Goal: Task Accomplishment & Management: Complete application form

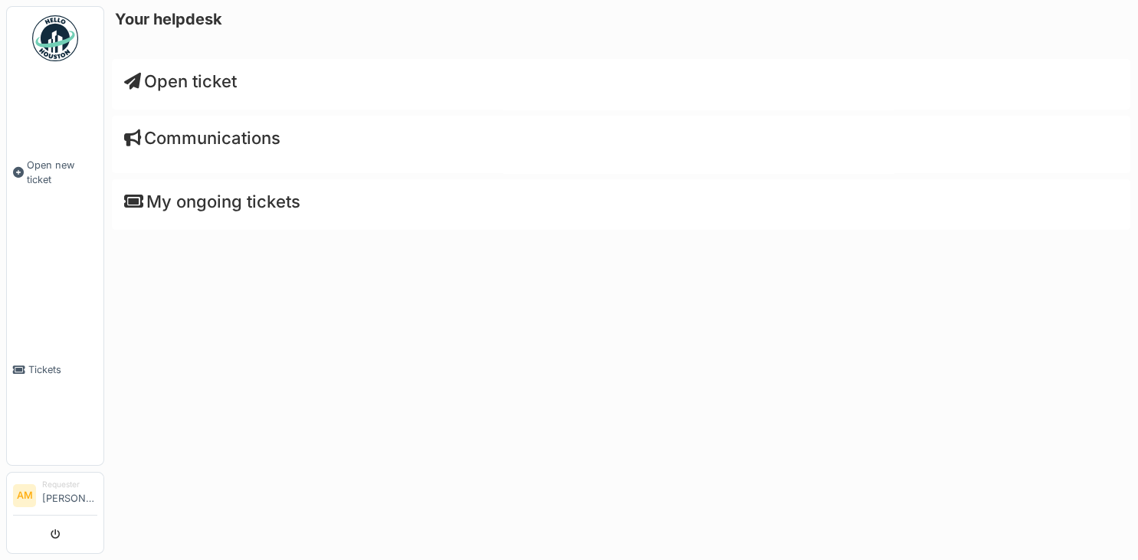
click at [259, 204] on h4 "My ongoing tickets" at bounding box center [621, 202] width 994 height 20
click at [45, 363] on span "Tickets" at bounding box center [62, 370] width 69 height 15
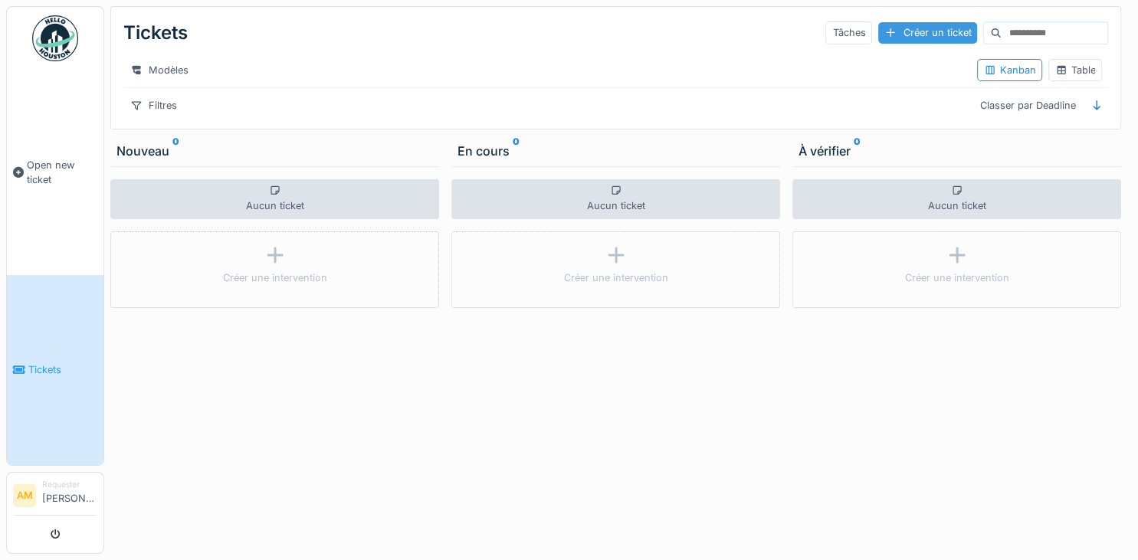
click at [897, 40] on div "Créer un ticket" at bounding box center [927, 32] width 99 height 21
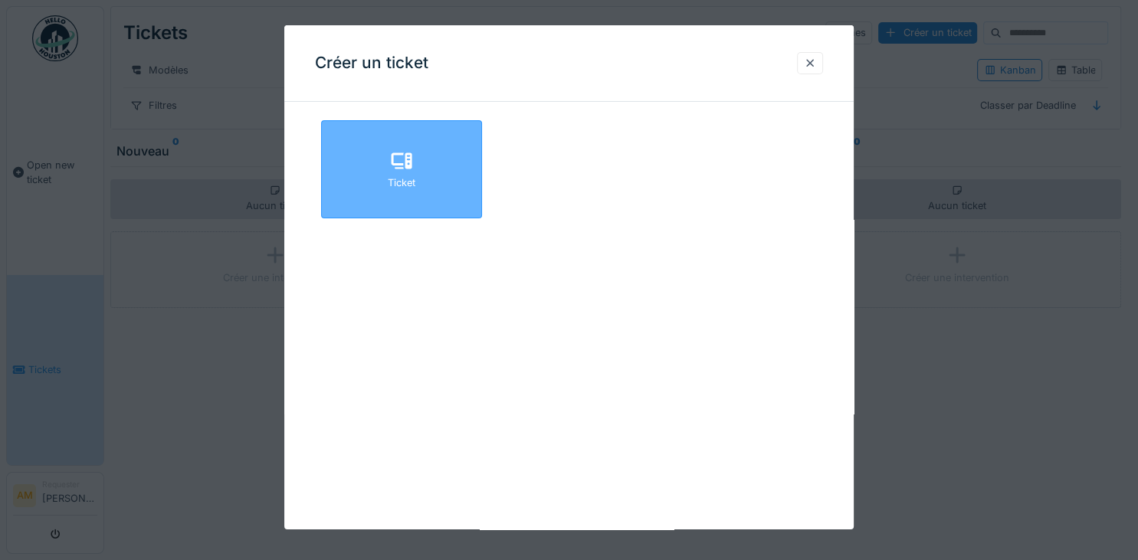
click at [406, 179] on div "Ticket" at bounding box center [402, 183] width 28 height 15
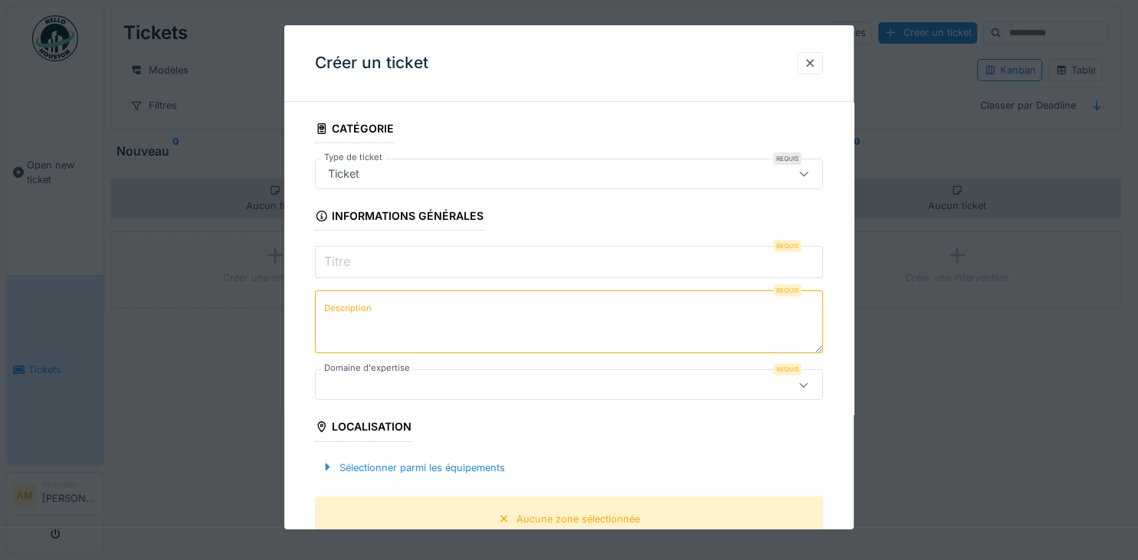
click at [425, 177] on div "Ticket" at bounding box center [538, 174] width 432 height 17
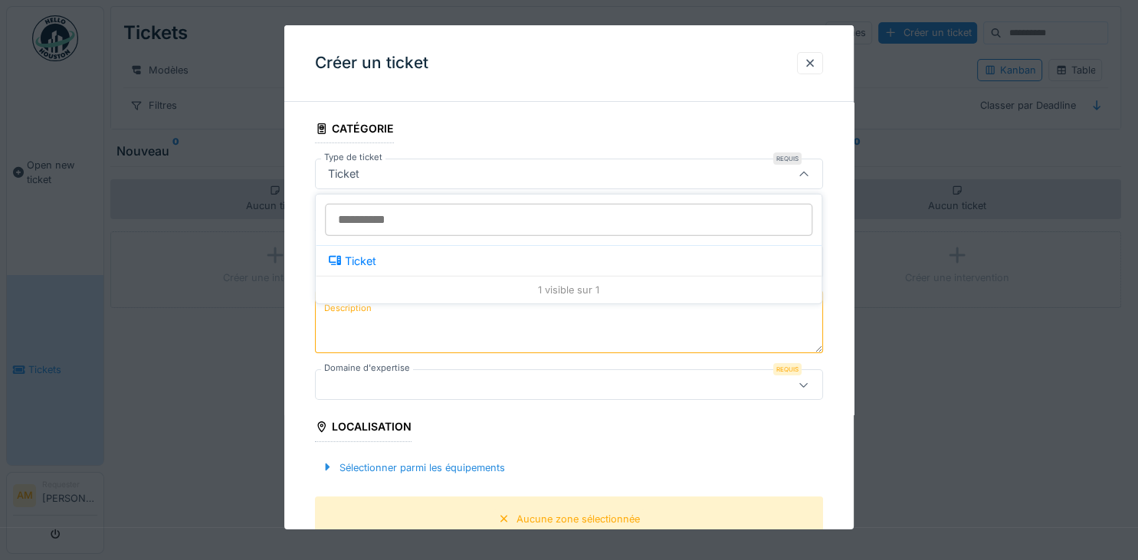
click at [414, 222] on input "Type de ticket" at bounding box center [568, 220] width 487 height 32
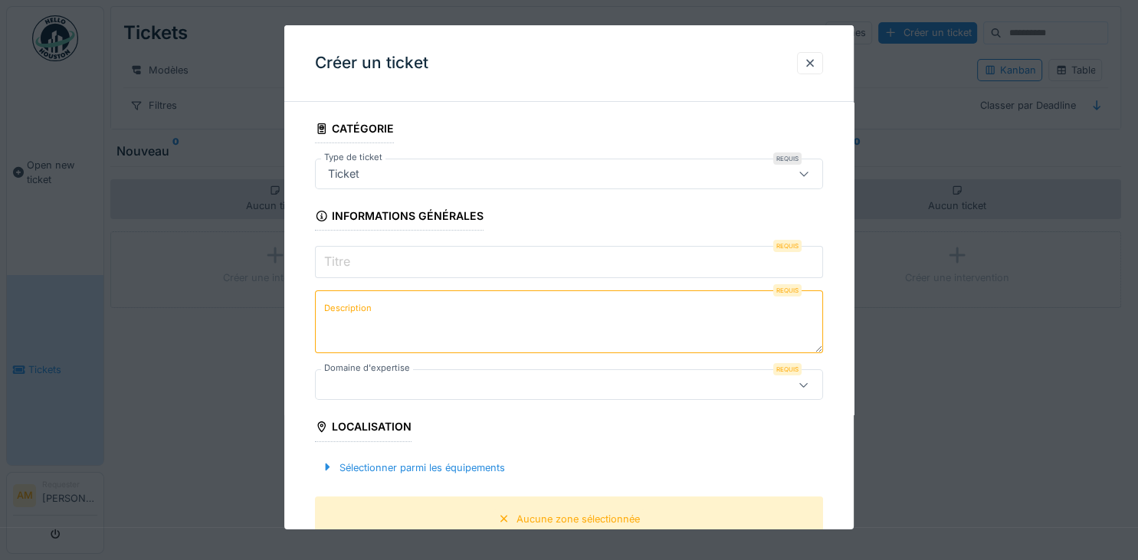
click at [489, 133] on fieldset "**********" at bounding box center [569, 535] width 508 height 842
click at [405, 266] on input "Titre" at bounding box center [569, 262] width 508 height 32
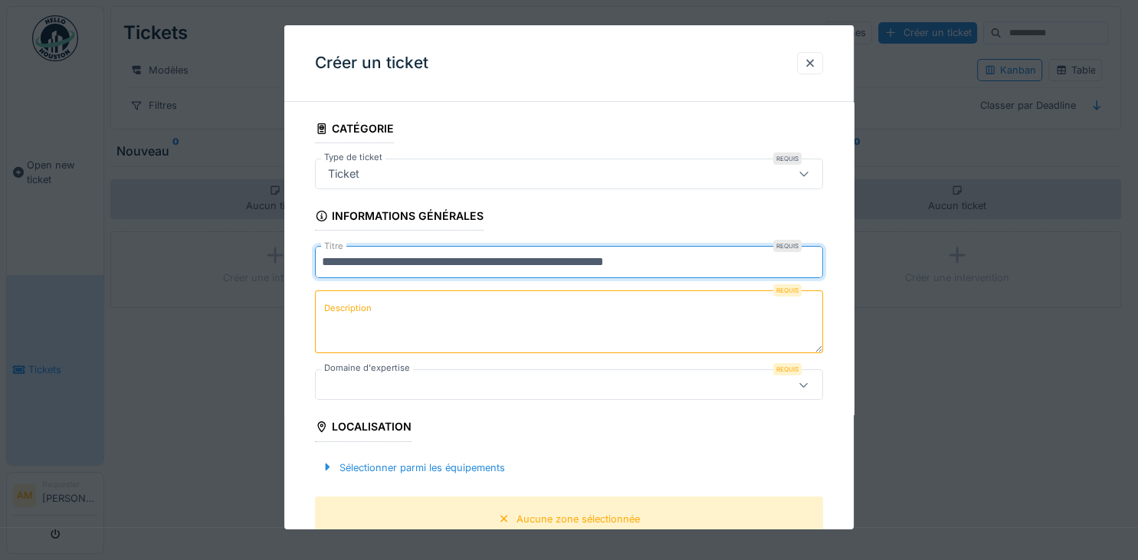
type input "**********"
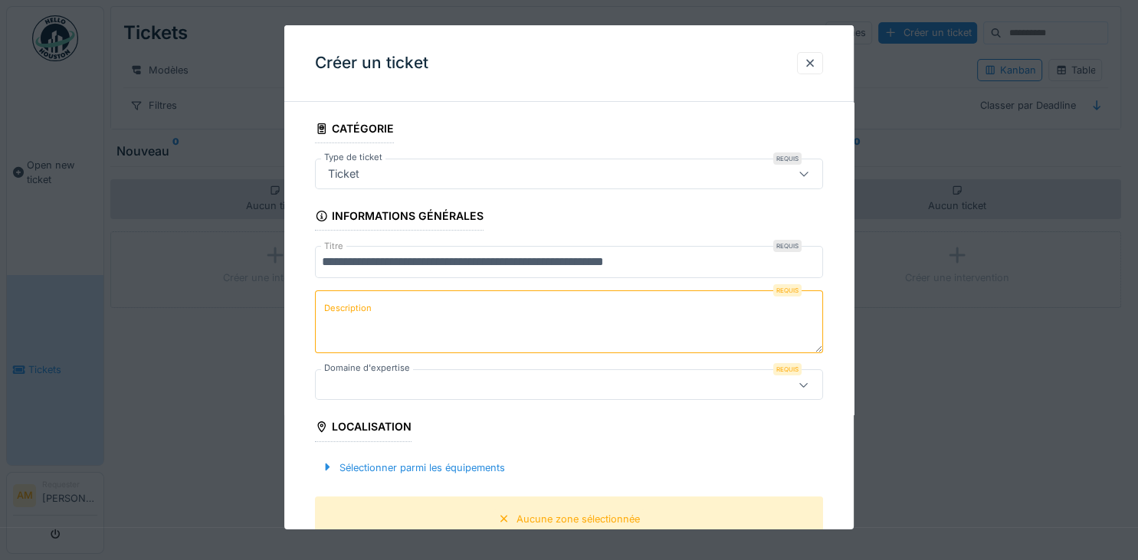
click at [369, 305] on label "Description" at bounding box center [348, 308] width 54 height 19
click at [369, 305] on textarea "Description" at bounding box center [569, 321] width 508 height 63
click at [449, 325] on textarea "Description" at bounding box center [569, 321] width 508 height 63
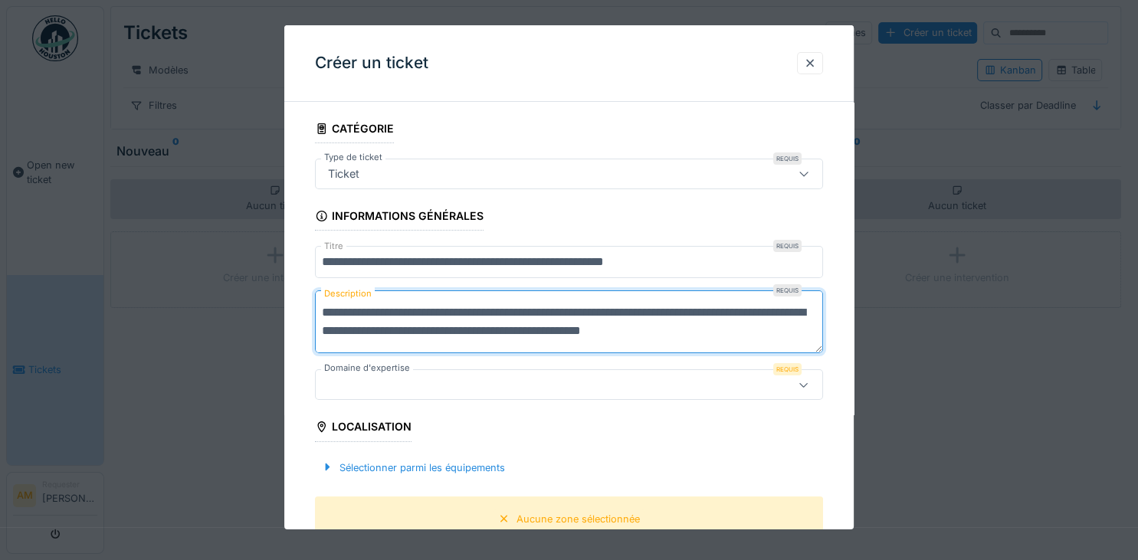
type textarea "**********"
click at [795, 385] on div at bounding box center [804, 384] width 37 height 29
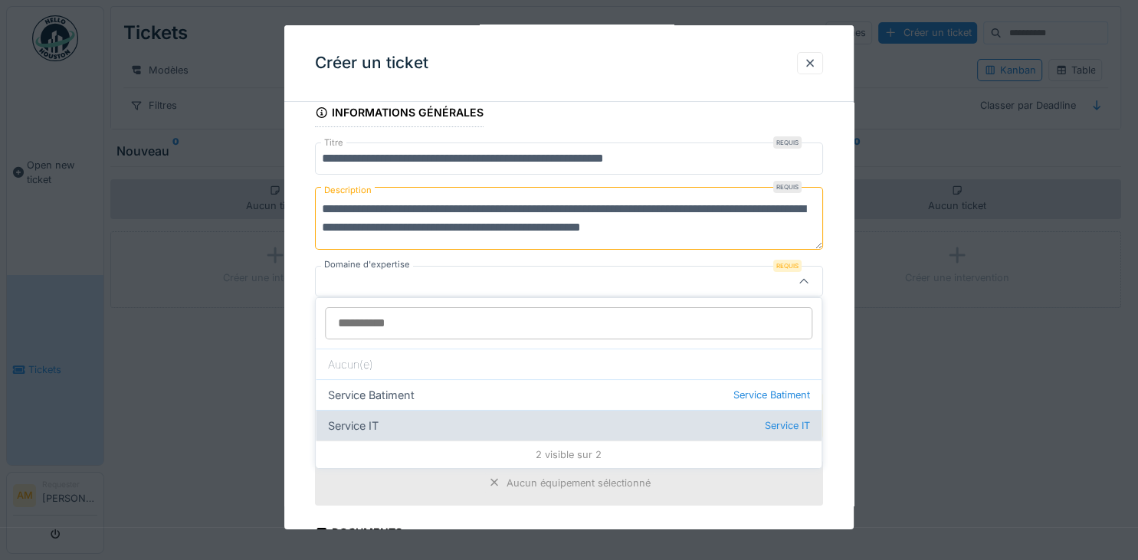
scroll to position [104, 0]
click at [353, 425] on div "Service IT Service IT" at bounding box center [569, 424] width 506 height 31
type input "***"
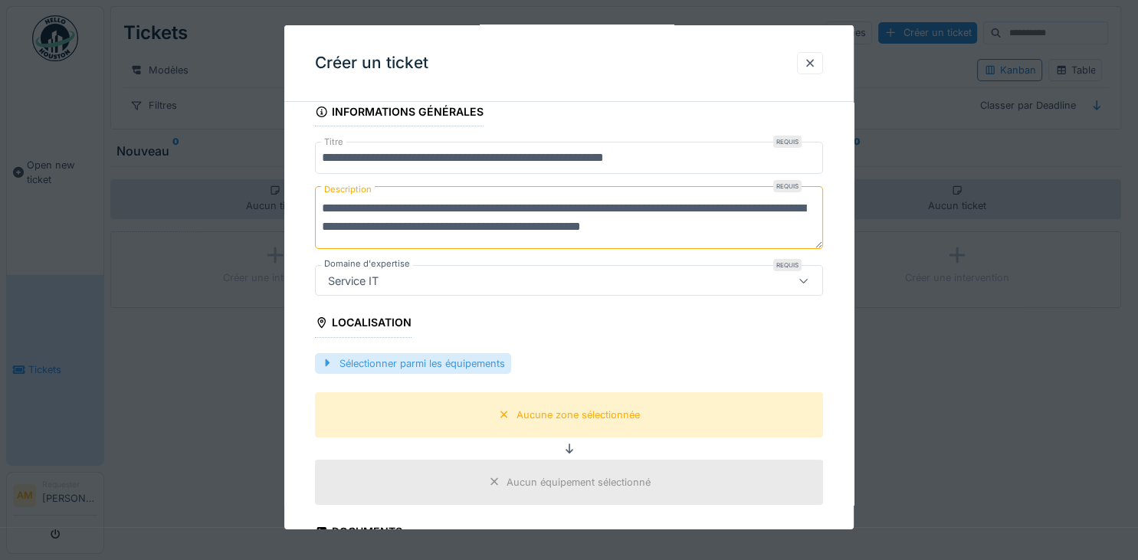
click at [431, 362] on div "Sélectionner parmi les équipements" at bounding box center [413, 363] width 196 height 21
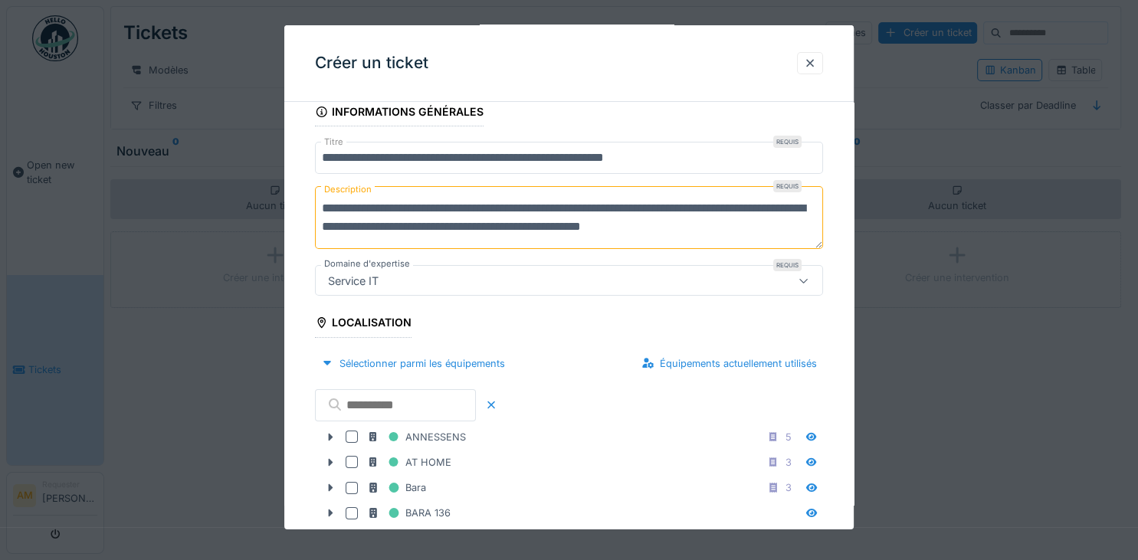
click at [400, 402] on input "text" at bounding box center [395, 405] width 161 height 32
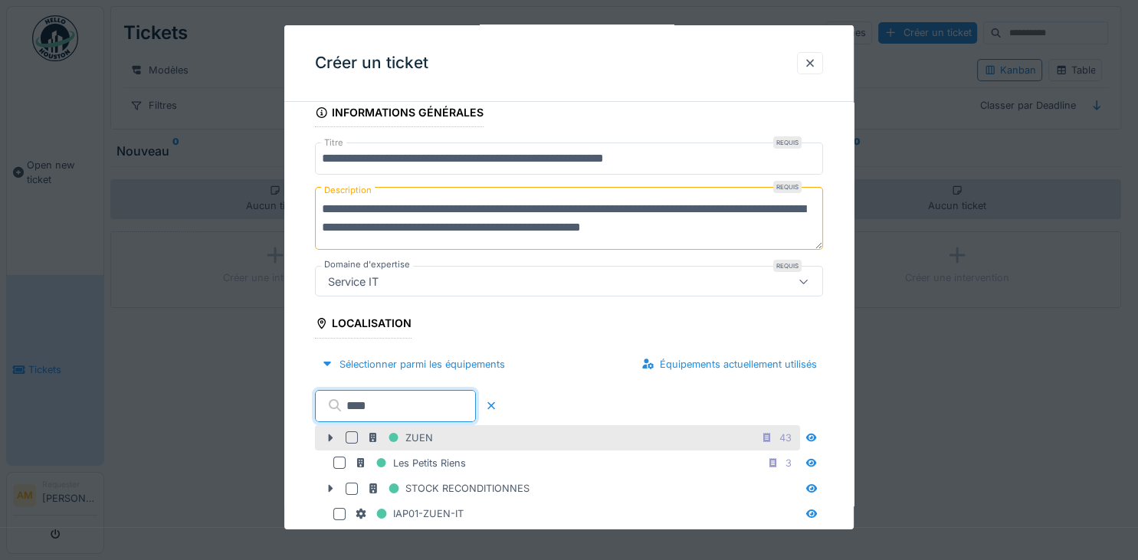
type input "****"
click at [347, 431] on div at bounding box center [352, 437] width 12 height 12
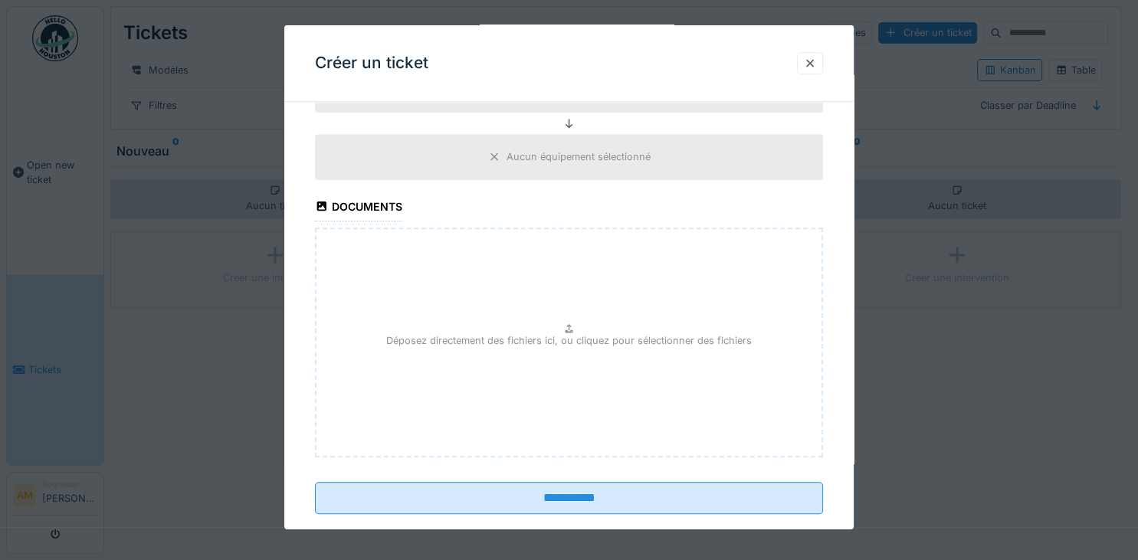
scroll to position [1134, 0]
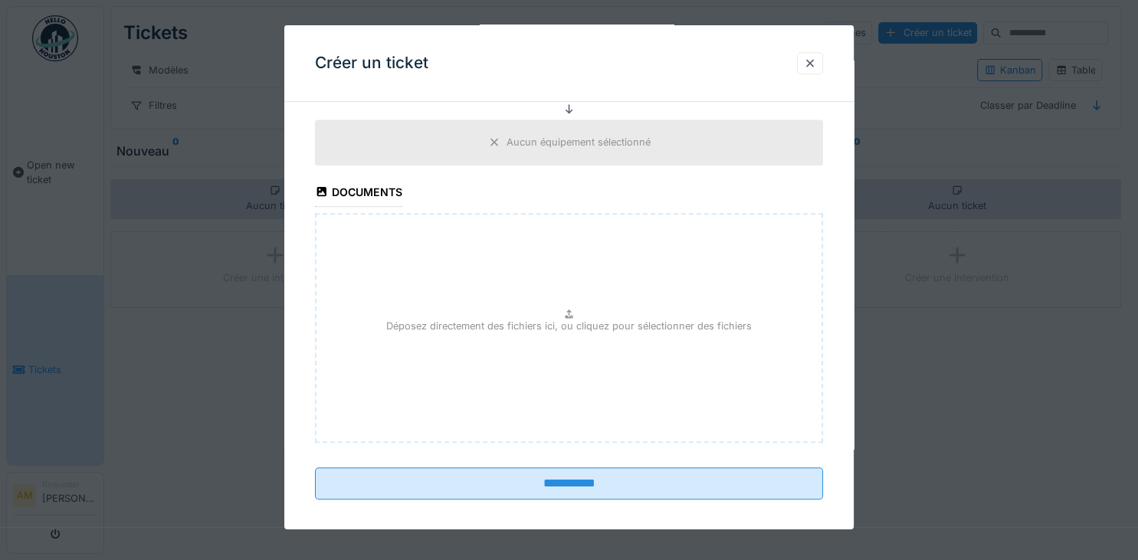
click at [567, 296] on div "Déposez directement des fichiers ici, ou cliquez pour sélectionner des fichiers" at bounding box center [569, 328] width 508 height 230
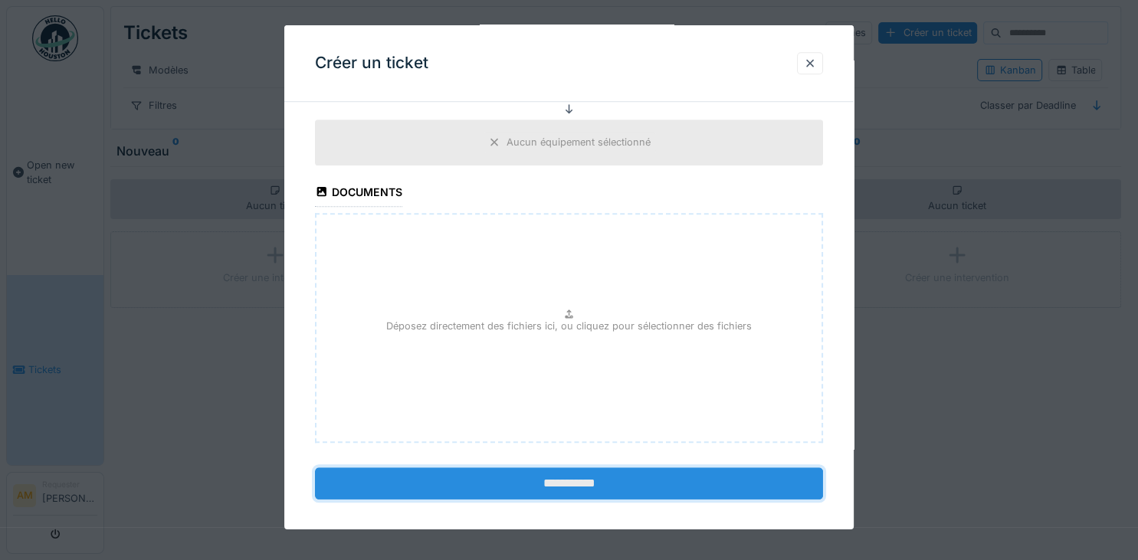
click at [590, 476] on input "**********" at bounding box center [569, 484] width 508 height 32
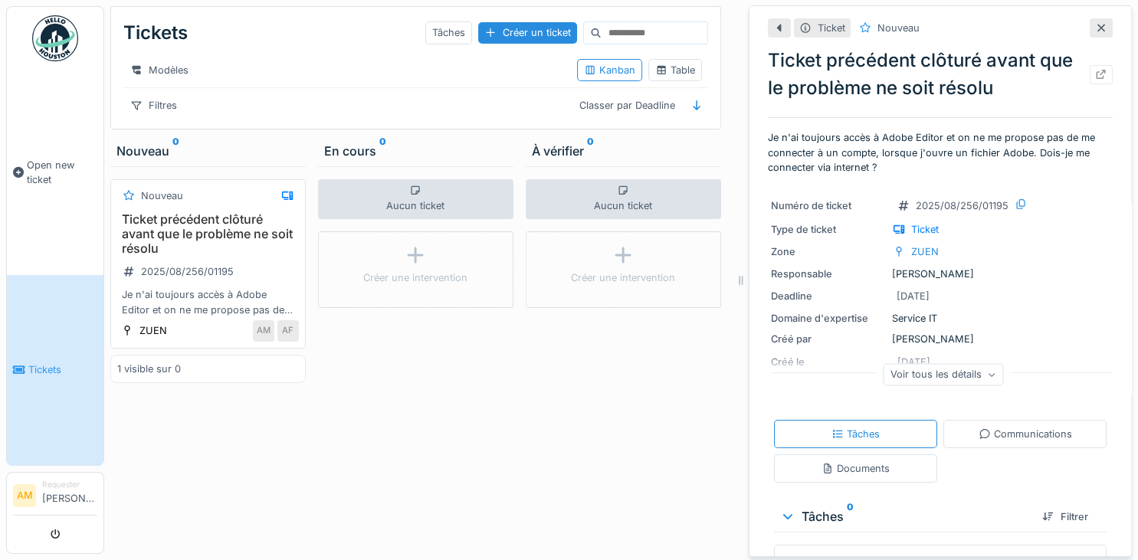
click at [168, 220] on h3 "Ticket précédent clôturé avant que le problème ne soit résolu" at bounding box center [208, 234] width 182 height 44
click at [157, 221] on h3 "Ticket précédent clôturé avant que le problème ne soit résolu" at bounding box center [208, 234] width 182 height 44
click at [363, 464] on div "Aucun ticket Créer une intervention" at bounding box center [415, 360] width 195 height 388
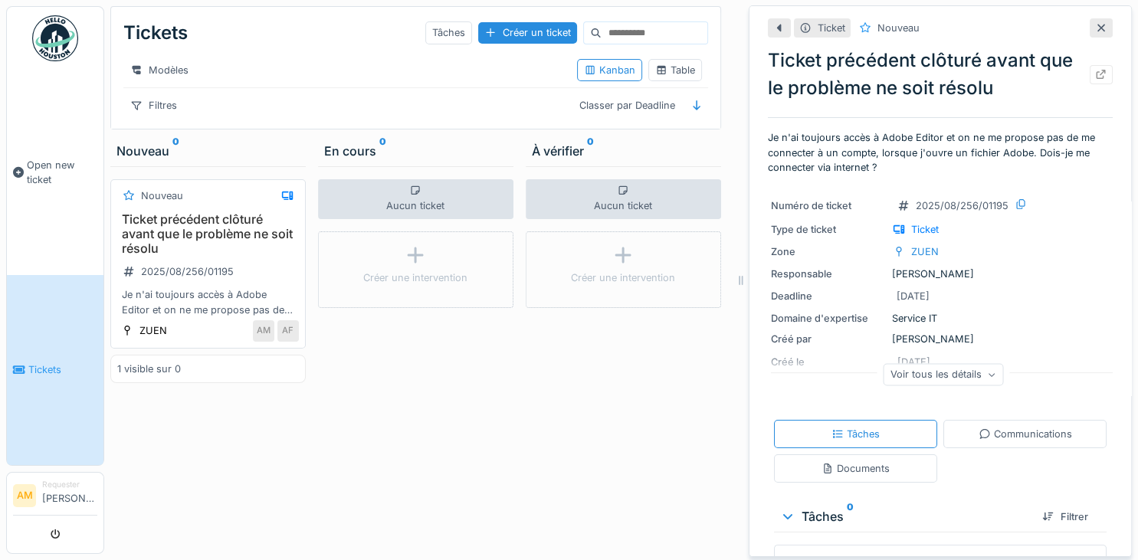
click at [191, 304] on div "Je n'ai toujours accès à Adobe Editor et on ne me propose pas de me connecter à…" at bounding box center [208, 301] width 182 height 29
click at [293, 191] on icon at bounding box center [287, 196] width 12 height 10
click at [287, 192] on icon at bounding box center [287, 196] width 12 height 10
click at [363, 513] on div "Aucun ticket Créer une intervention" at bounding box center [415, 360] width 195 height 388
click at [243, 261] on div "Ticket précédent clôturé avant que le problème ne soit résolu 2025/08/256/01195…" at bounding box center [208, 264] width 182 height 105
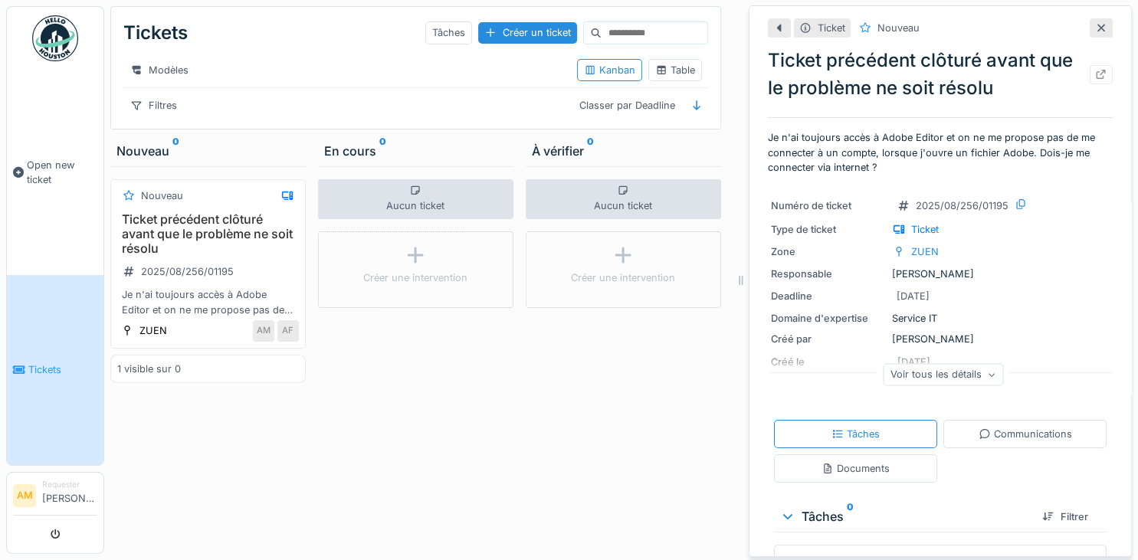
click at [154, 367] on div "1 visible sur 0" at bounding box center [149, 369] width 64 height 15
click at [180, 281] on div "2025/08/256/01195" at bounding box center [178, 271] width 122 height 25
click at [842, 471] on div "Documents" at bounding box center [856, 468] width 68 height 15
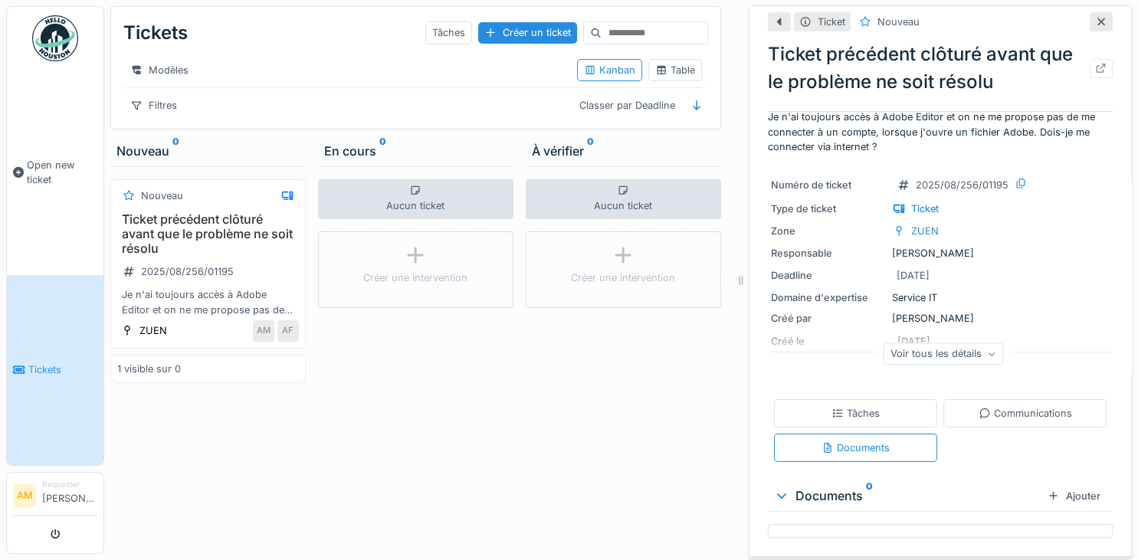
click at [851, 536] on div at bounding box center [940, 531] width 345 height 14
click at [1069, 494] on div "Ajouter" at bounding box center [1074, 496] width 65 height 21
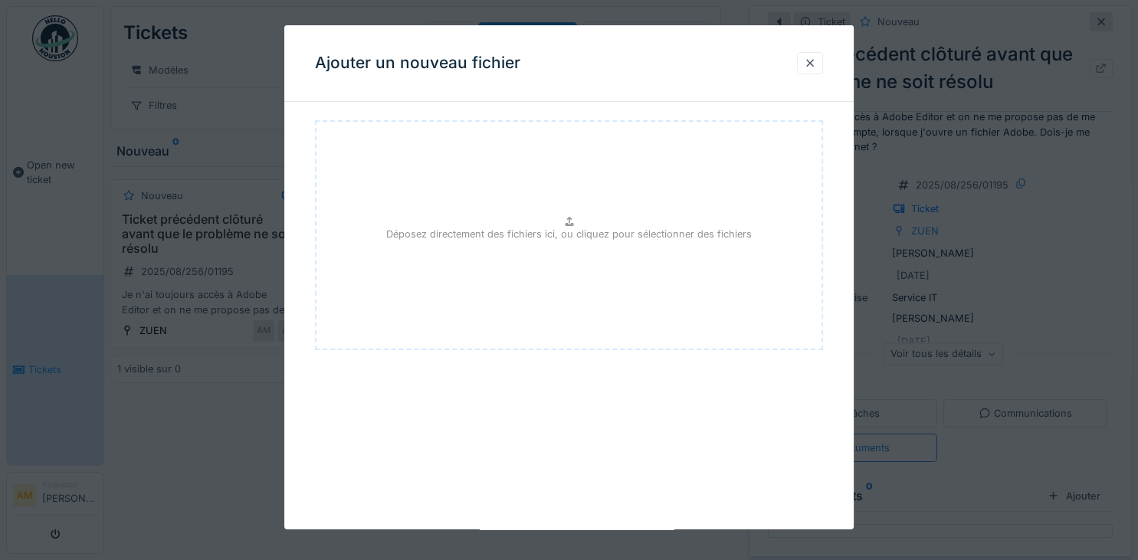
click at [519, 241] on p "Déposez directement des fichiers ici, ou cliquez pour sélectionner des fichiers" at bounding box center [569, 234] width 366 height 15
click at [550, 230] on p "Déposez directement des fichiers ici, ou cliquez pour sélectionner des fichiers" at bounding box center [569, 234] width 366 height 15
drag, startPoint x: 805, startPoint y: 63, endPoint x: 835, endPoint y: 143, distance: 85.4
click at [805, 63] on div at bounding box center [810, 63] width 12 height 15
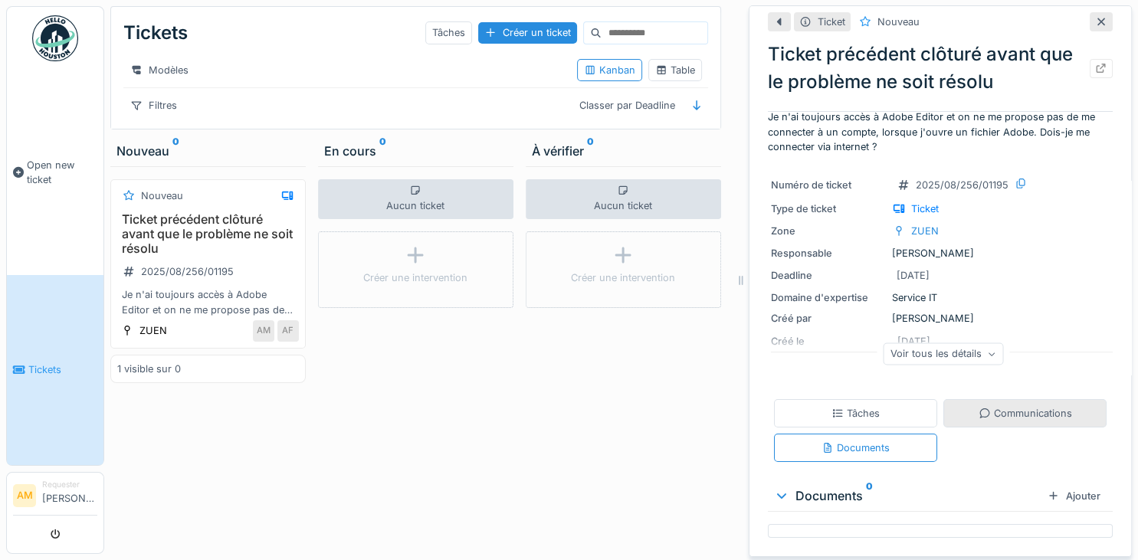
click at [1017, 415] on div "Communications" at bounding box center [1026, 413] width 94 height 15
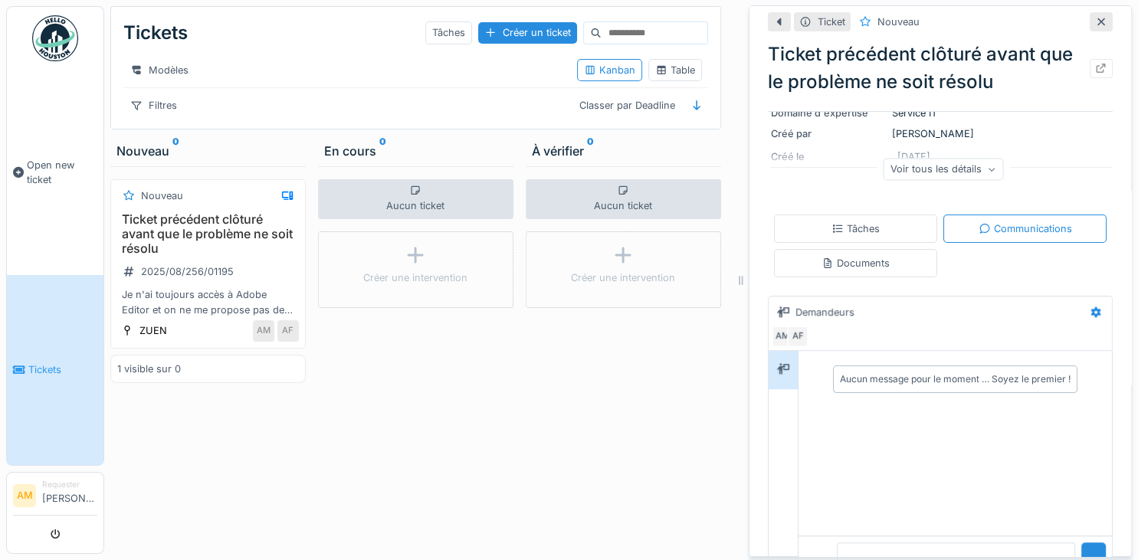
scroll to position [206, 0]
click at [899, 445] on div "Aucun message pour le moment … Soyez le premier !" at bounding box center [955, 442] width 313 height 185
click at [897, 376] on div "Aucun message pour le moment … Soyez le premier !" at bounding box center [955, 379] width 231 height 14
click at [871, 544] on div at bounding box center [955, 568] width 313 height 66
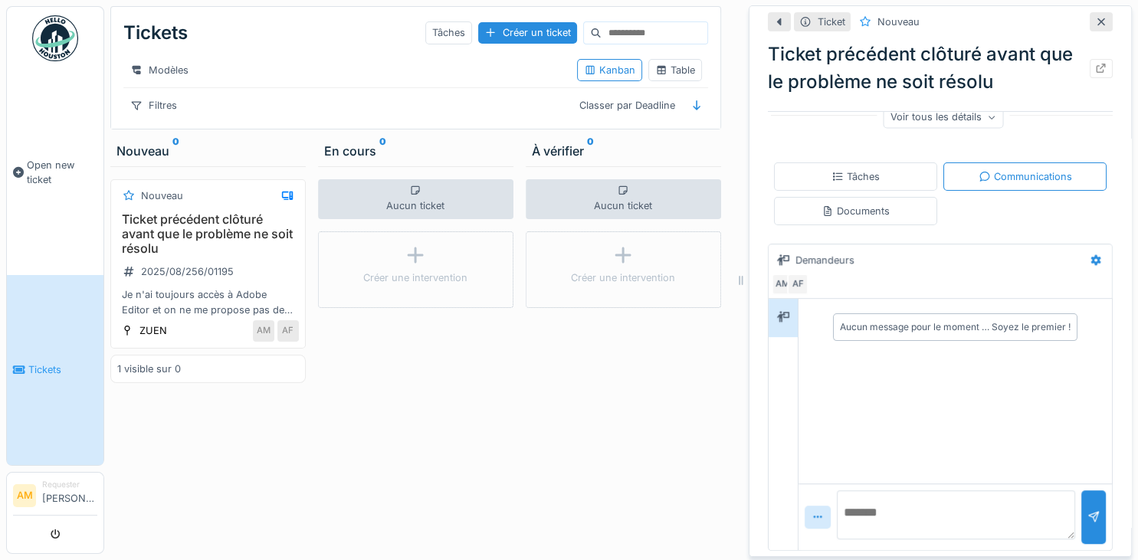
click at [884, 509] on textarea at bounding box center [956, 515] width 238 height 49
paste textarea "**"
paste textarea "**********"
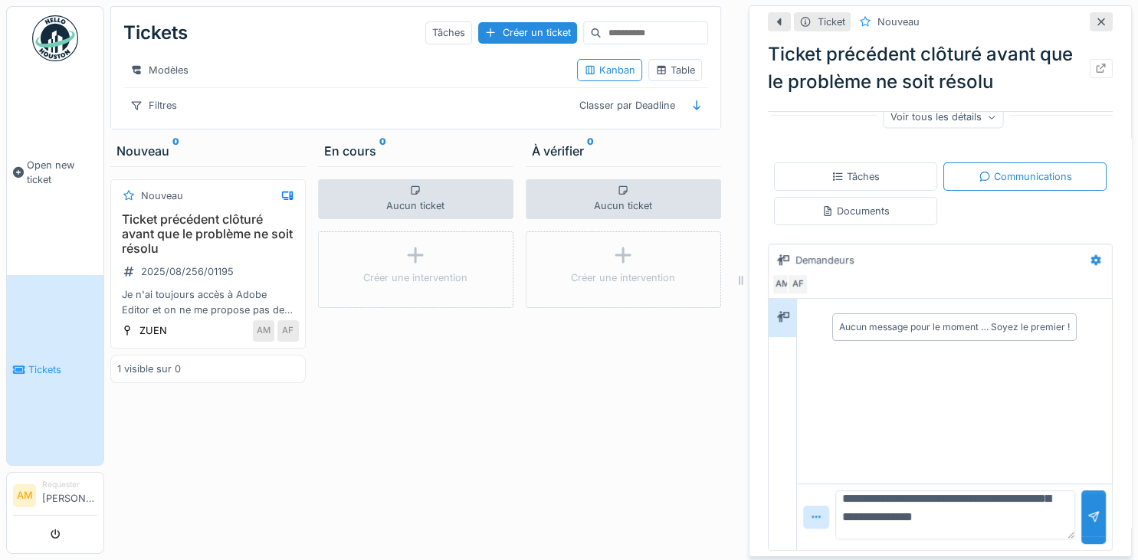
type textarea "**********"
